Goal: Task Accomplishment & Management: Use online tool/utility

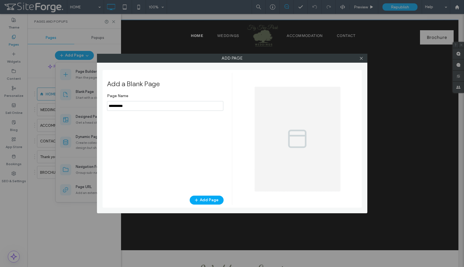
click at [135, 108] on input "notEmpty" at bounding box center [165, 106] width 116 height 10
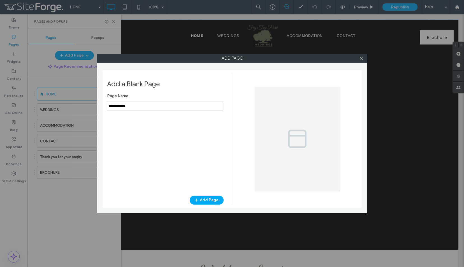
drag, startPoint x: 135, startPoint y: 108, endPoint x: 73, endPoint y: 105, distance: 62.3
click at [73, 105] on div "Add Page Add a Blank Page Page Name Add Page" at bounding box center [232, 133] width 464 height 267
type input "****"
click at [221, 199] on button "Add Page" at bounding box center [207, 200] width 34 height 9
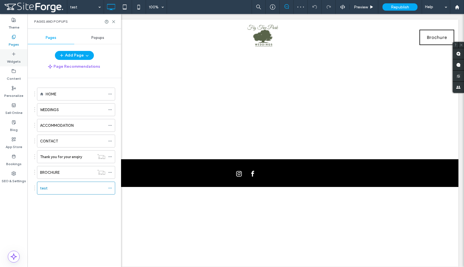
click at [18, 61] on label "Widgets" at bounding box center [14, 60] width 14 height 8
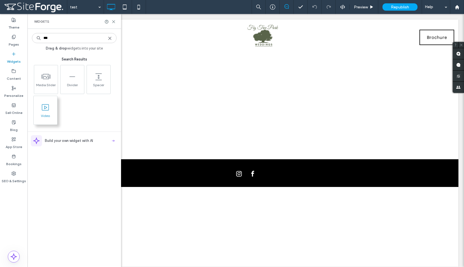
type input "***"
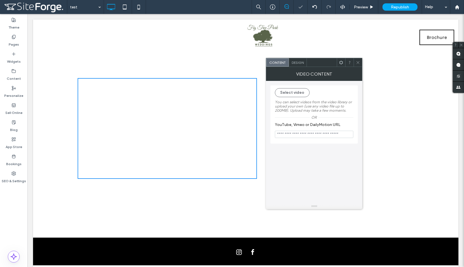
click at [289, 136] on input "YouTube, Vimeo or DailyMotion URL" at bounding box center [314, 134] width 78 height 7
paste input "**********"
type input "**********"
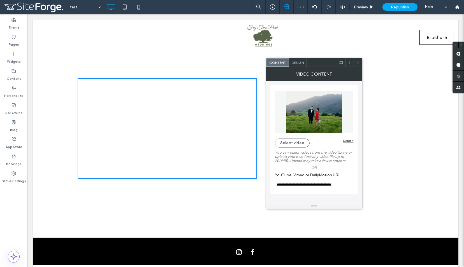
click at [295, 135] on div "**********" at bounding box center [314, 139] width 78 height 103
click at [360, 64] on span at bounding box center [358, 62] width 4 height 8
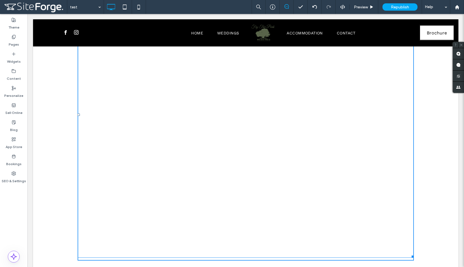
scroll to position [113, 0]
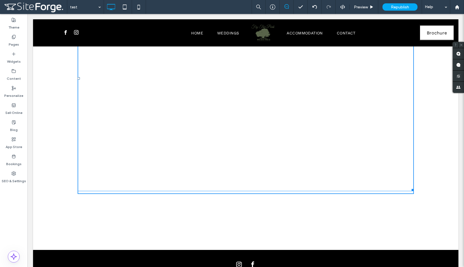
drag, startPoint x: 254, startPoint y: 178, endPoint x: 415, endPoint y: 190, distance: 161.3
click at [415, 190] on div "Click To Paste W:1200 H:807 Row + Add Section" at bounding box center [245, 78] width 425 height 344
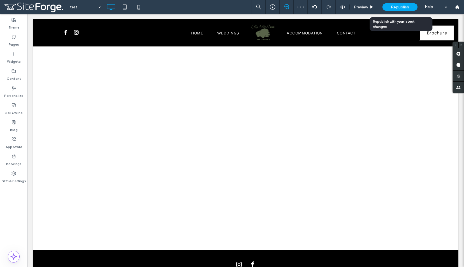
click at [390, 10] on div "Republish" at bounding box center [399, 6] width 35 height 7
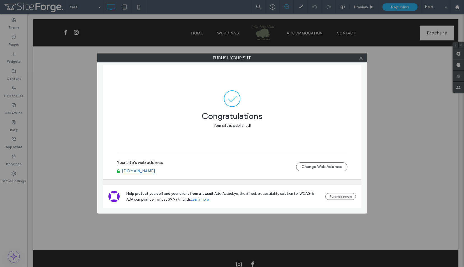
click at [360, 59] on use at bounding box center [361, 58] width 3 height 3
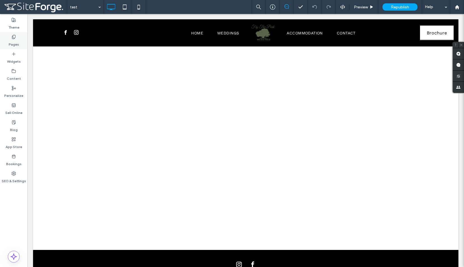
click at [16, 42] on label "Pages" at bounding box center [14, 43] width 10 height 8
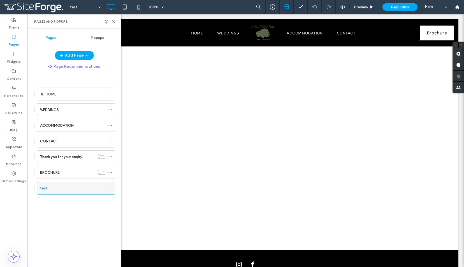
click at [112, 184] on span at bounding box center [110, 188] width 4 height 8
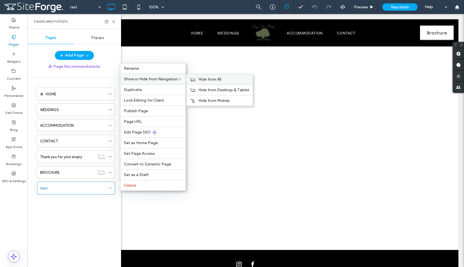
click at [202, 82] on span "Hide from All" at bounding box center [209, 79] width 23 height 5
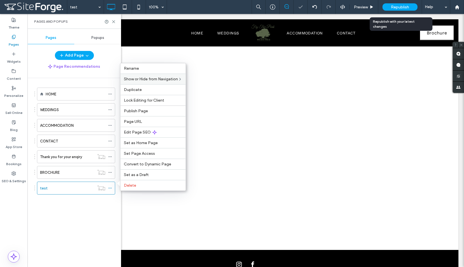
click at [405, 9] on div "Republish" at bounding box center [399, 6] width 35 height 7
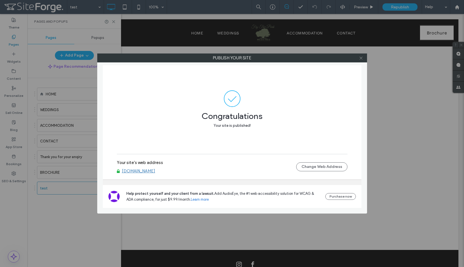
click at [361, 59] on icon at bounding box center [361, 58] width 4 height 4
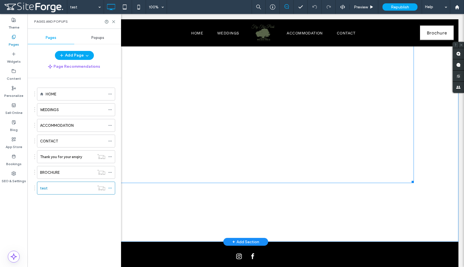
scroll to position [129, 0]
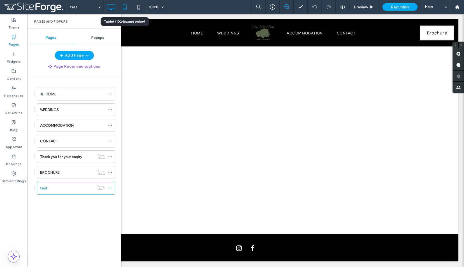
click at [124, 8] on use at bounding box center [125, 6] width 4 height 5
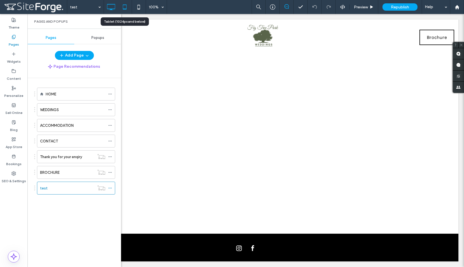
scroll to position [13, 0]
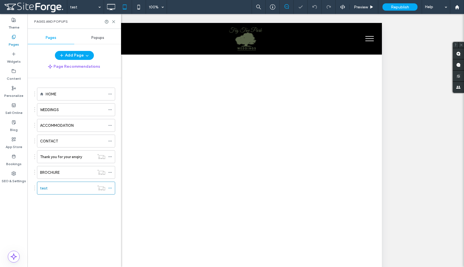
click at [363, 39] on button "menu" at bounding box center [369, 38] width 15 height 15
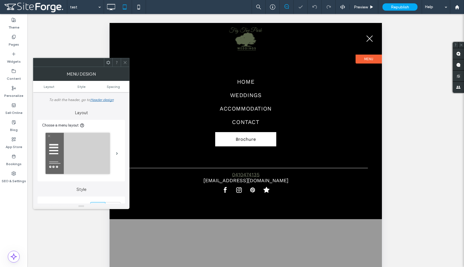
click at [368, 39] on span "menu" at bounding box center [369, 38] width 8 height 1
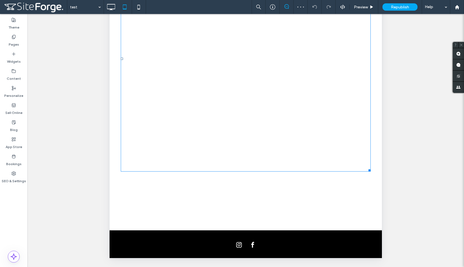
scroll to position [0, 0]
